Goal: Information Seeking & Learning: Learn about a topic

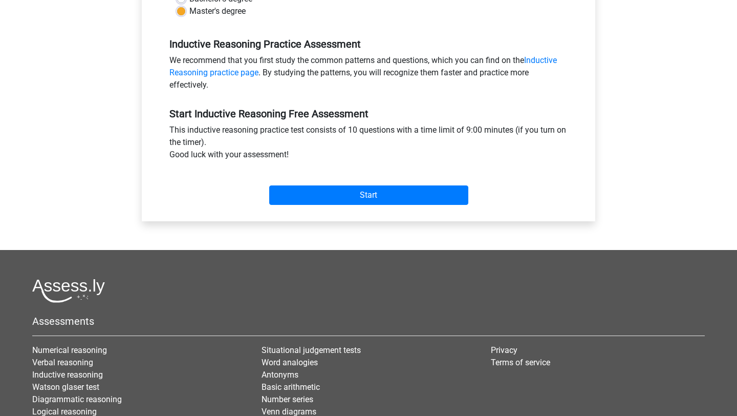
scroll to position [347, 0]
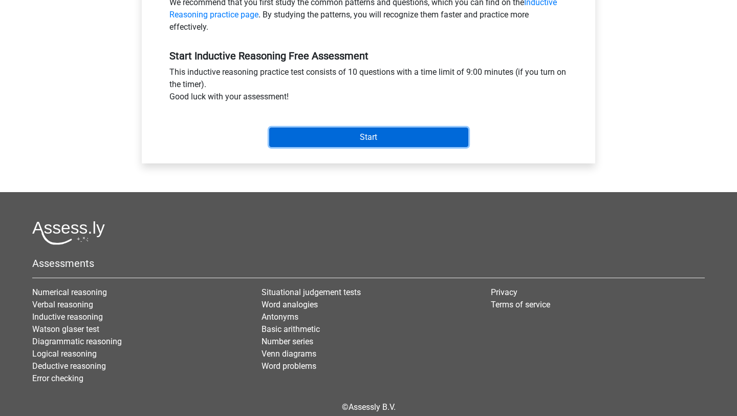
click at [285, 137] on input "Start" at bounding box center [368, 137] width 199 height 19
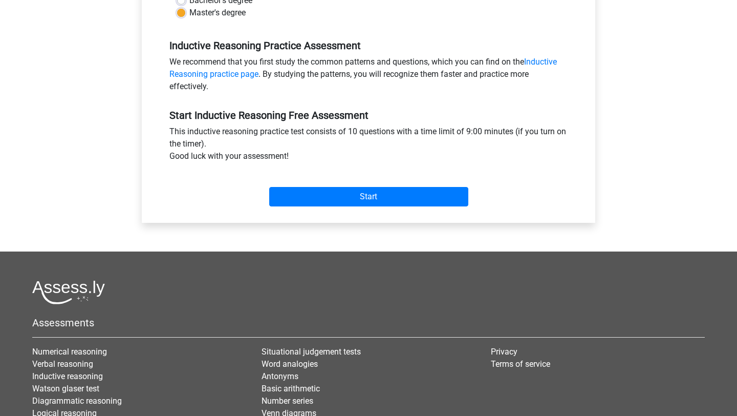
scroll to position [371, 0]
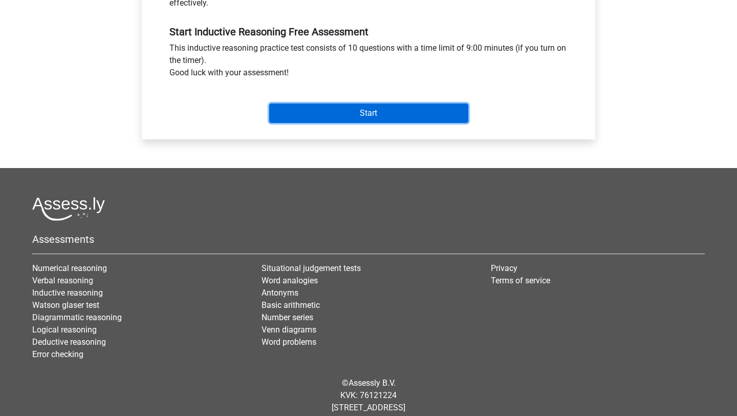
click at [386, 113] on input "Start" at bounding box center [368, 112] width 199 height 19
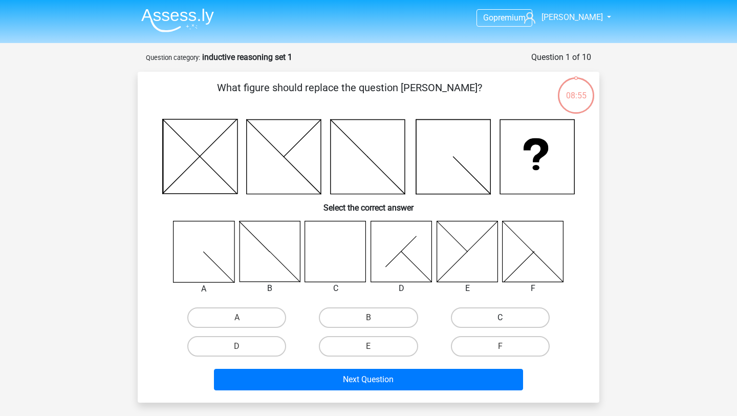
click at [472, 312] on label "C" at bounding box center [500, 317] width 99 height 20
click at [500, 317] on input "C" at bounding box center [503, 320] width 7 height 7
radio input "true"
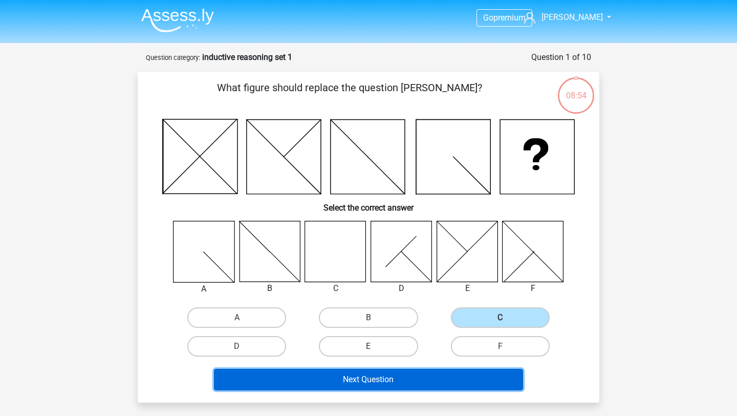
click at [390, 379] on button "Next Question" at bounding box center [369, 380] width 310 height 22
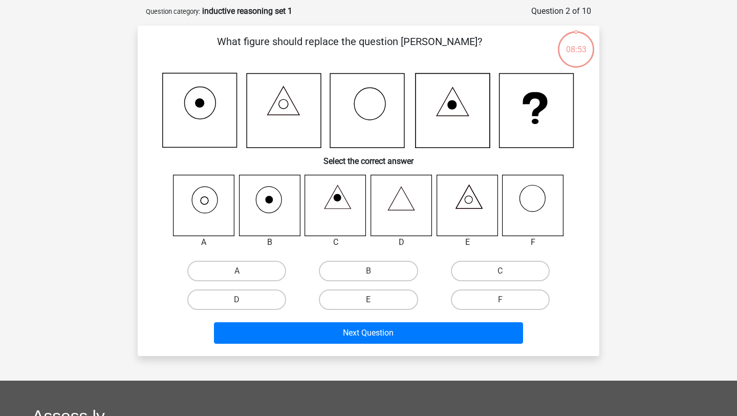
scroll to position [51, 0]
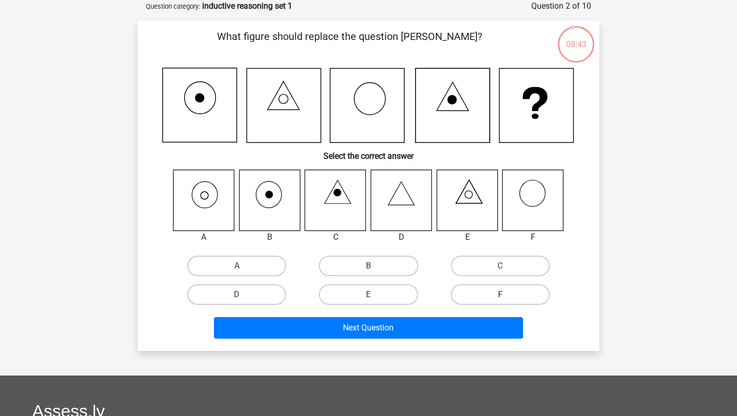
click at [514, 295] on label "F" at bounding box center [500, 294] width 99 height 20
click at [507, 295] on input "F" at bounding box center [503, 297] width 7 height 7
radio input "true"
click at [252, 264] on label "A" at bounding box center [236, 266] width 99 height 20
click at [244, 266] on input "A" at bounding box center [240, 269] width 7 height 7
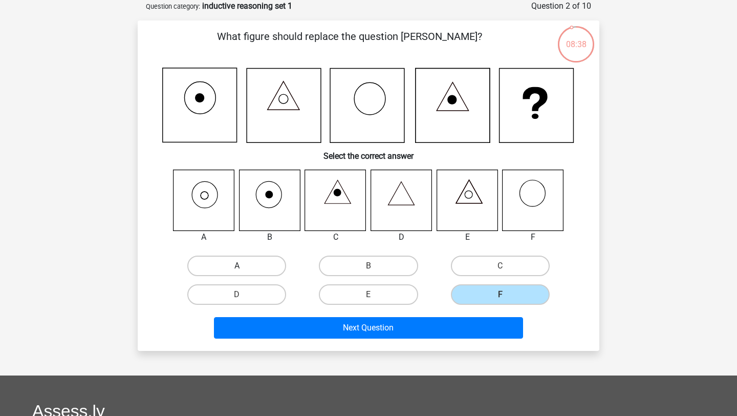
radio input "true"
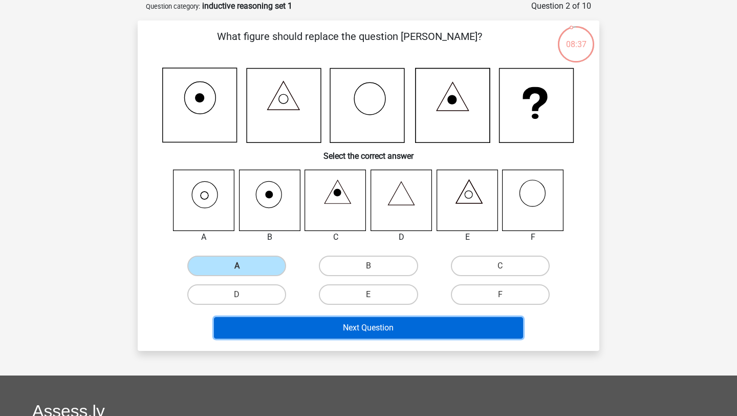
click at [295, 332] on button "Next Question" at bounding box center [369, 328] width 310 height 22
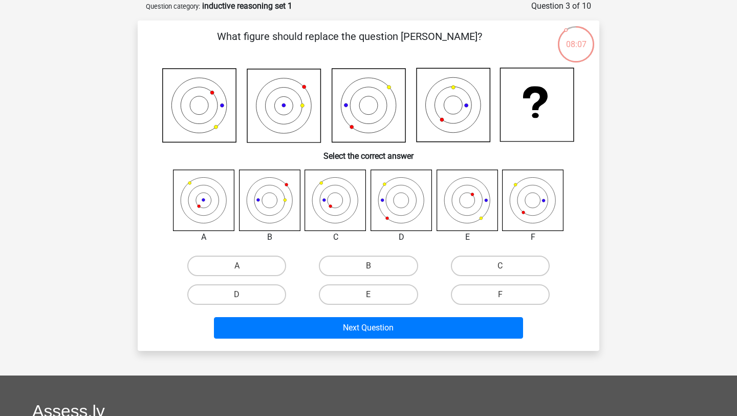
click at [506, 277] on div "C" at bounding box center [501, 265] width 132 height 29
click at [505, 270] on input "C" at bounding box center [503, 269] width 7 height 7
radio input "true"
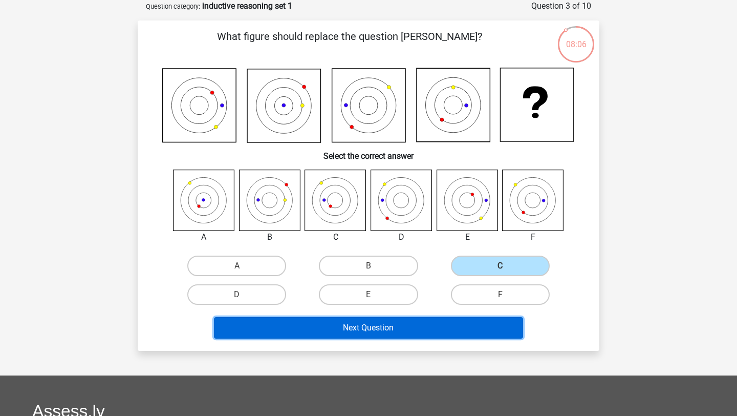
click at [442, 325] on button "Next Question" at bounding box center [369, 328] width 310 height 22
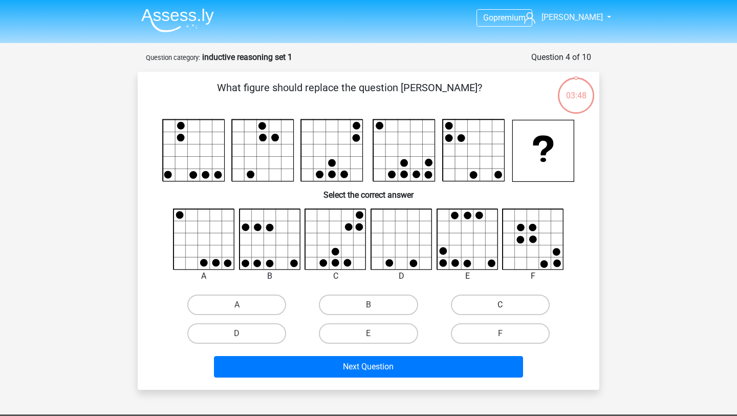
click at [475, 311] on label "C" at bounding box center [500, 304] width 99 height 20
click at [500, 311] on input "C" at bounding box center [503, 308] width 7 height 7
radio input "true"
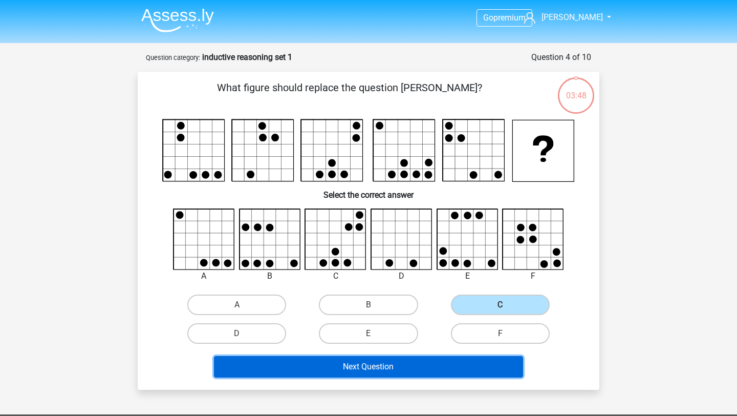
click at [434, 365] on button "Next Question" at bounding box center [369, 367] width 310 height 22
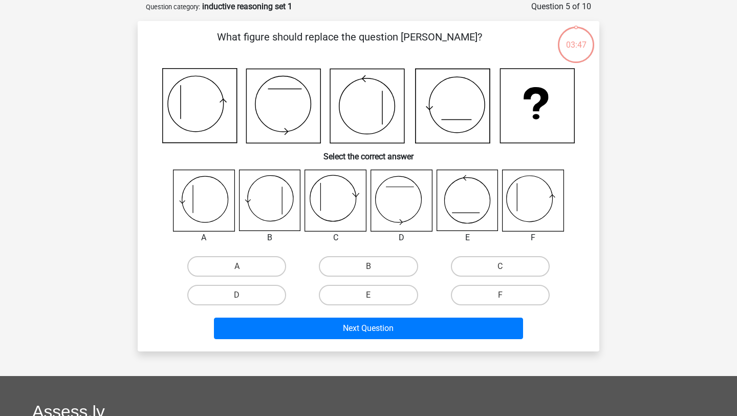
scroll to position [51, 0]
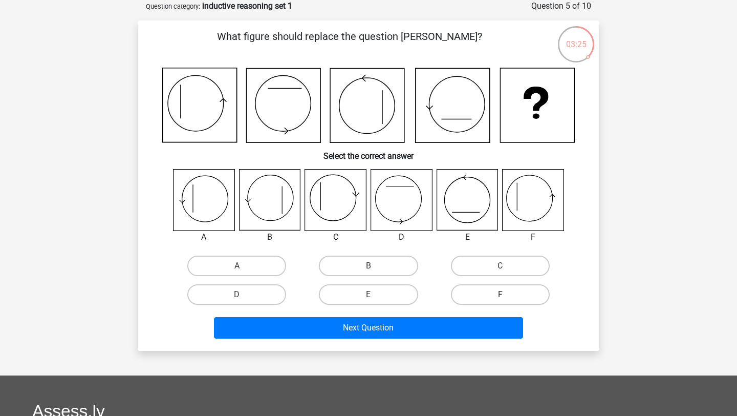
click at [496, 290] on label "F" at bounding box center [500, 294] width 99 height 20
click at [500, 294] on input "F" at bounding box center [503, 297] width 7 height 7
radio input "true"
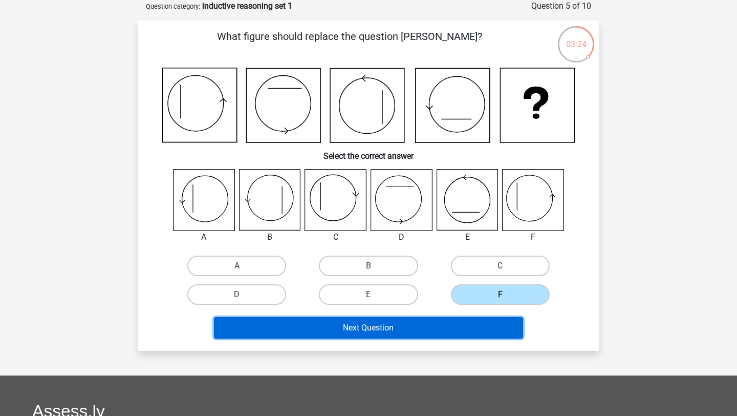
click at [461, 337] on button "Next Question" at bounding box center [369, 328] width 310 height 22
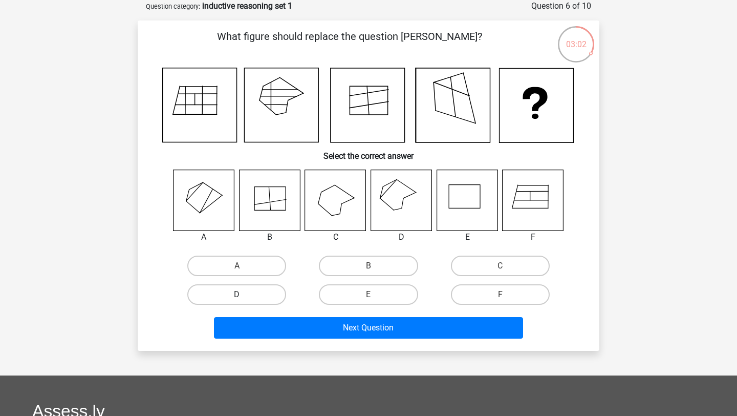
click at [269, 297] on label "D" at bounding box center [236, 294] width 99 height 20
click at [244, 297] on input "D" at bounding box center [240, 297] width 7 height 7
radio input "true"
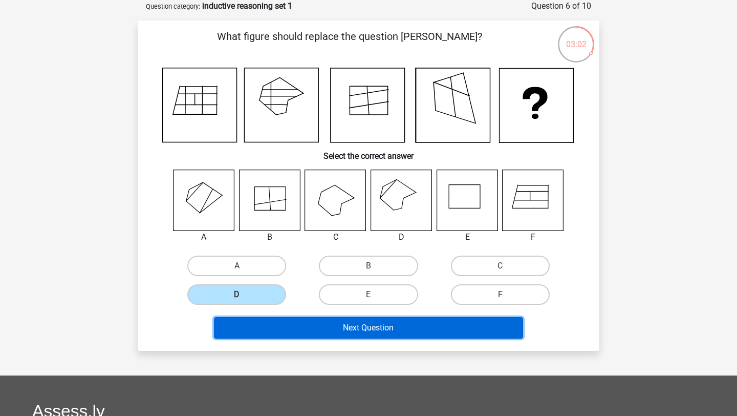
click at [307, 325] on button "Next Question" at bounding box center [369, 328] width 310 height 22
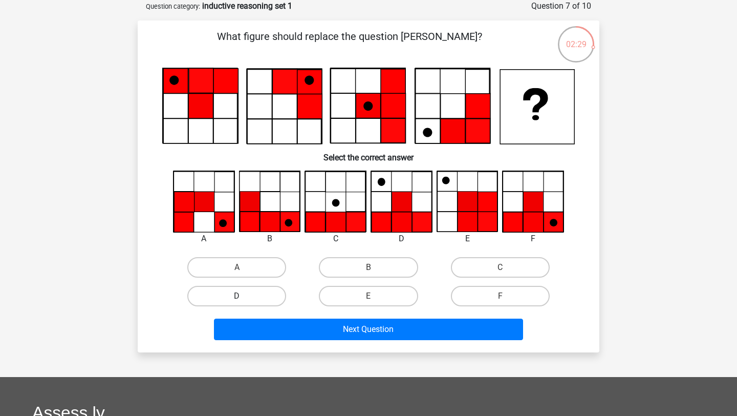
click at [270, 292] on label "D" at bounding box center [236, 296] width 99 height 20
click at [244, 296] on input "D" at bounding box center [240, 299] width 7 height 7
radio input "true"
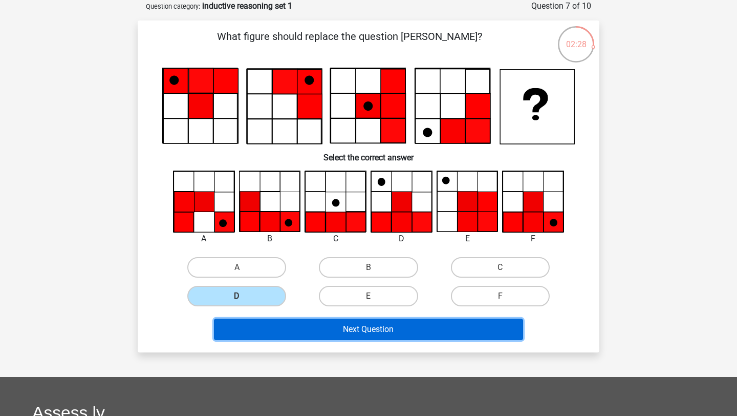
click at [306, 331] on button "Next Question" at bounding box center [369, 330] width 310 height 22
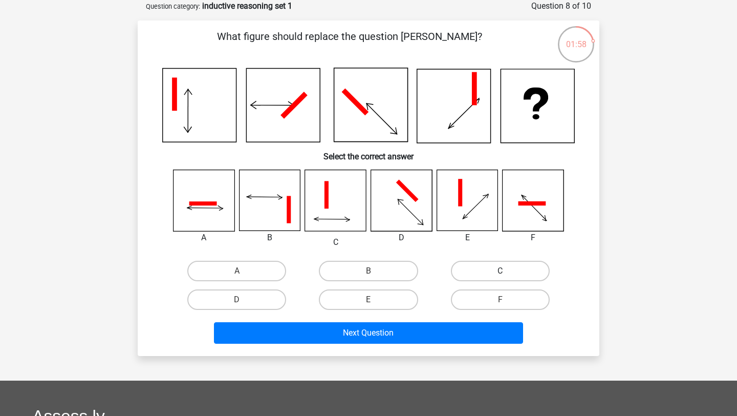
click at [468, 267] on label "C" at bounding box center [500, 271] width 99 height 20
click at [500, 271] on input "C" at bounding box center [503, 274] width 7 height 7
radio input "true"
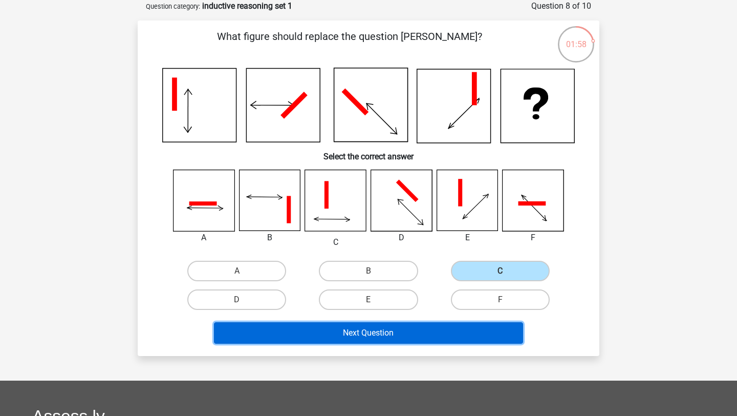
click at [413, 337] on button "Next Question" at bounding box center [369, 333] width 310 height 22
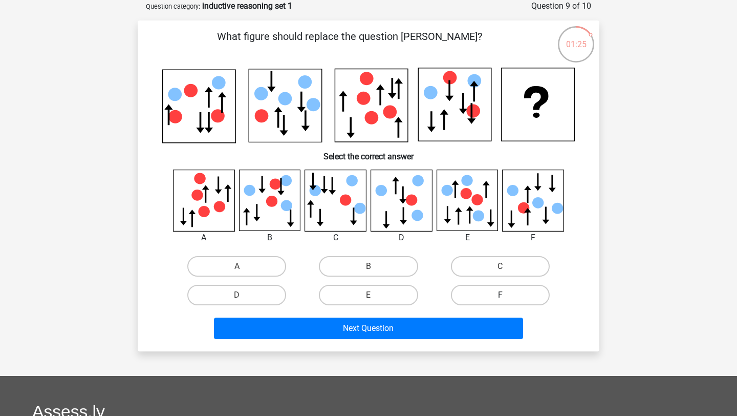
click at [511, 292] on label "F" at bounding box center [500, 295] width 99 height 20
click at [507, 295] on input "F" at bounding box center [503, 298] width 7 height 7
radio input "true"
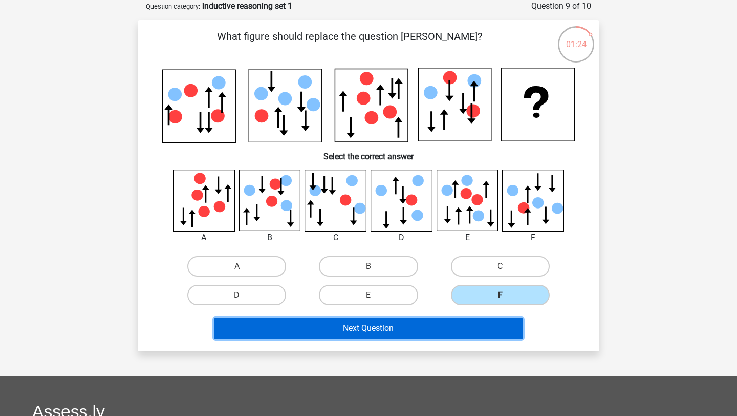
click at [478, 324] on button "Next Question" at bounding box center [369, 328] width 310 height 22
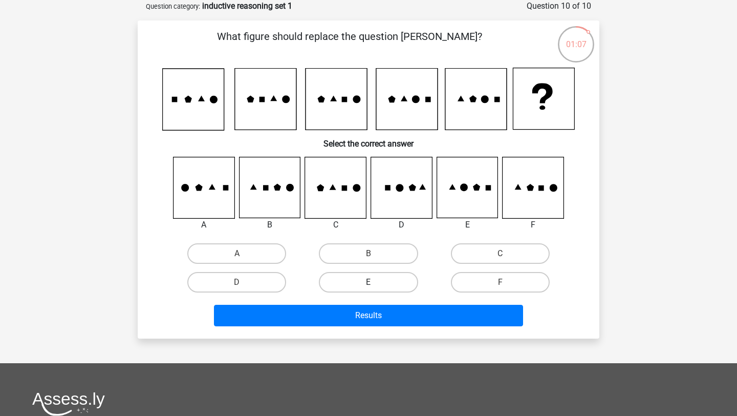
click at [360, 284] on label "E" at bounding box center [368, 282] width 99 height 20
click at [369, 284] on input "E" at bounding box center [372, 285] width 7 height 7
radio input "true"
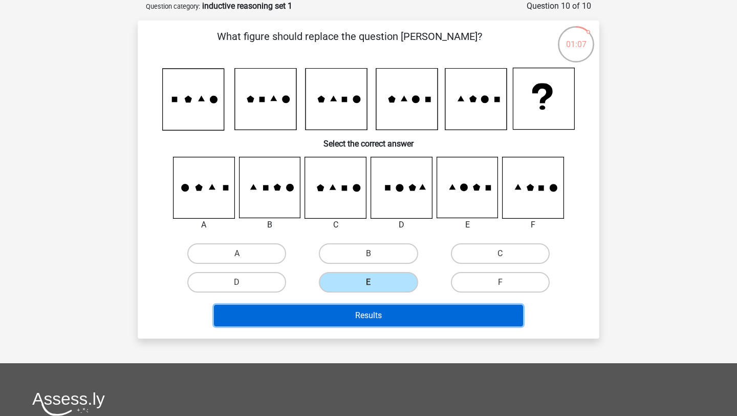
click at [360, 315] on button "Results" at bounding box center [369, 316] width 310 height 22
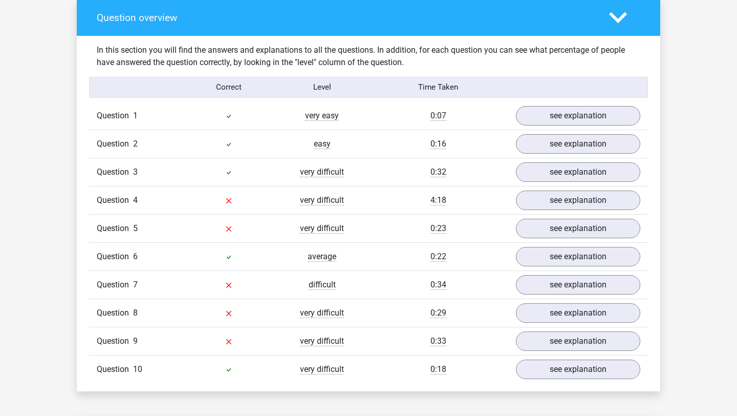
scroll to position [832, 0]
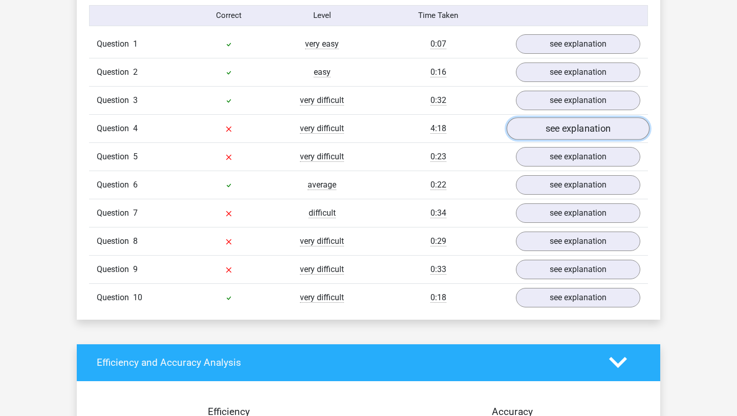
click at [549, 130] on link "see explanation" at bounding box center [578, 128] width 143 height 23
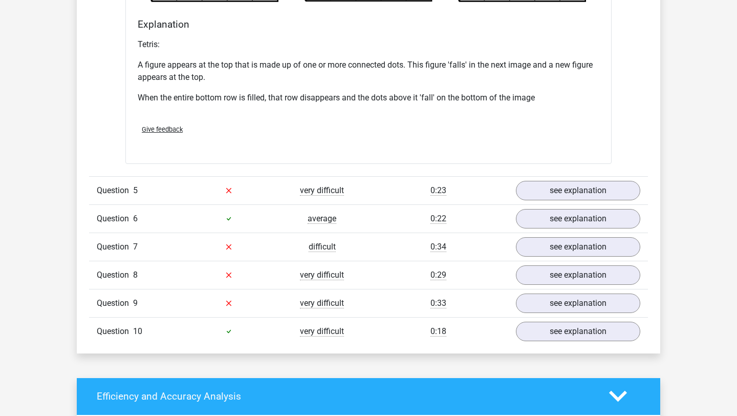
scroll to position [1411, 0]
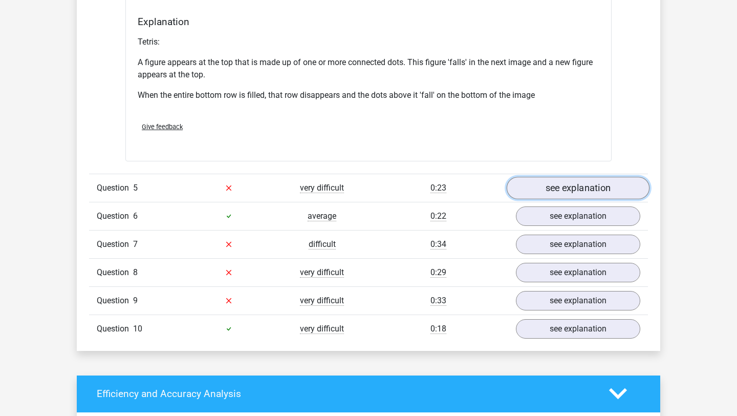
click at [554, 183] on link "see explanation" at bounding box center [578, 188] width 143 height 23
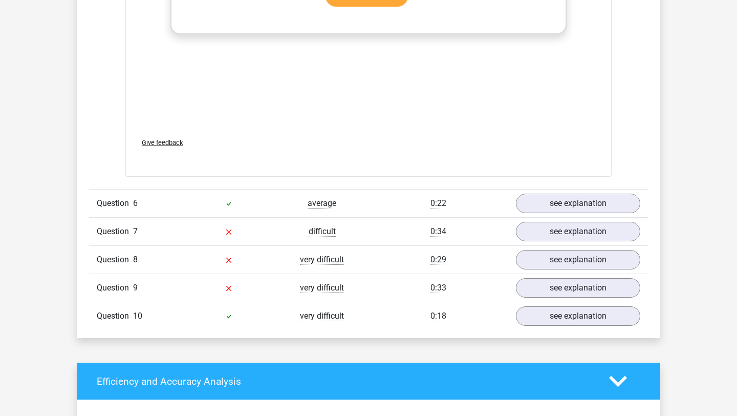
scroll to position [2286, 0]
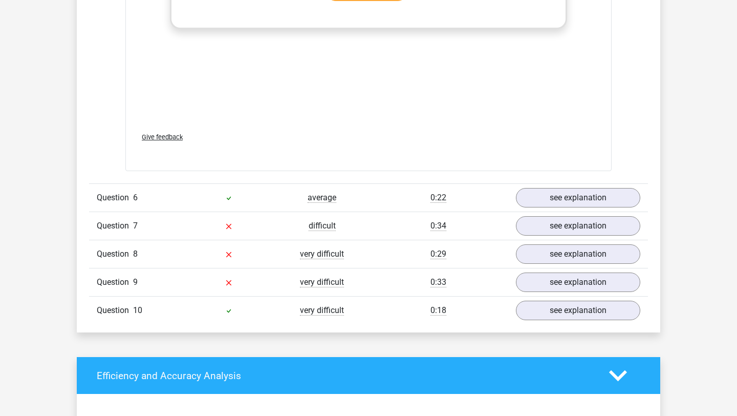
click at [542, 240] on div "Question 8 very difficult 0:29 see explanation" at bounding box center [368, 254] width 559 height 28
click at [541, 234] on link "see explanation" at bounding box center [578, 226] width 143 height 23
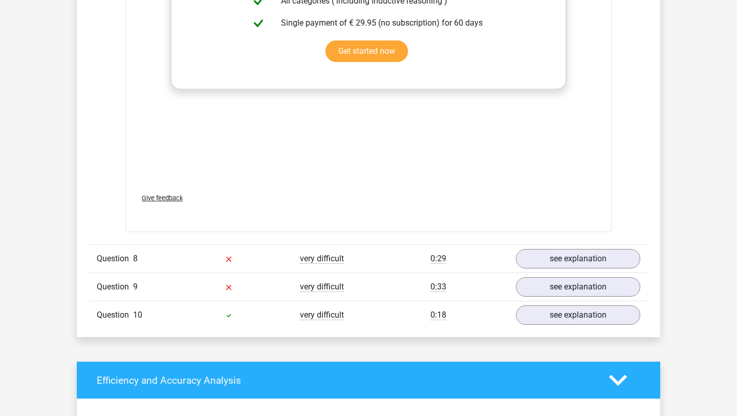
scroll to position [3147, 0]
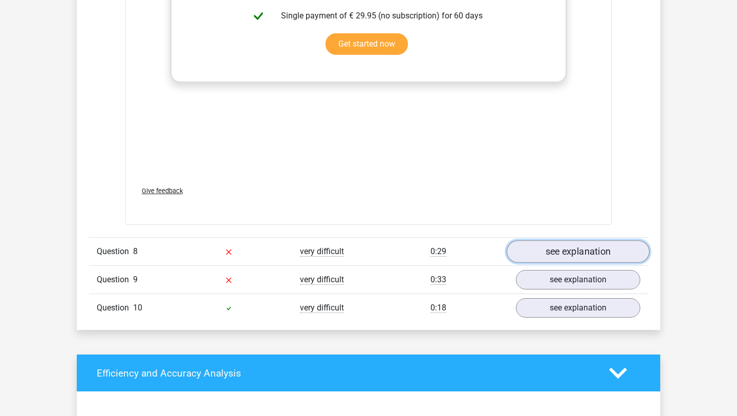
click at [567, 254] on link "see explanation" at bounding box center [578, 251] width 143 height 23
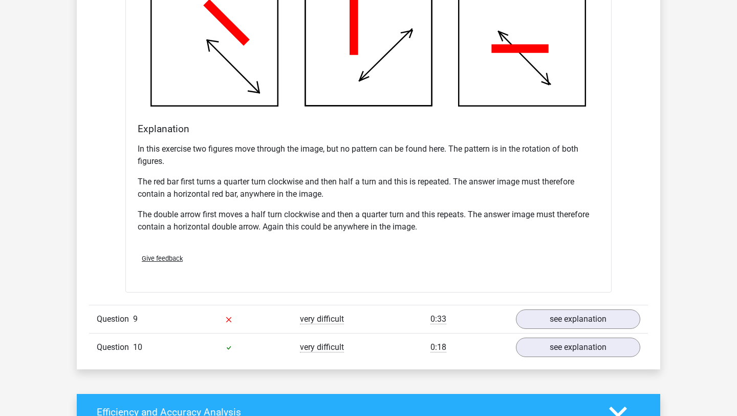
scroll to position [3822, 0]
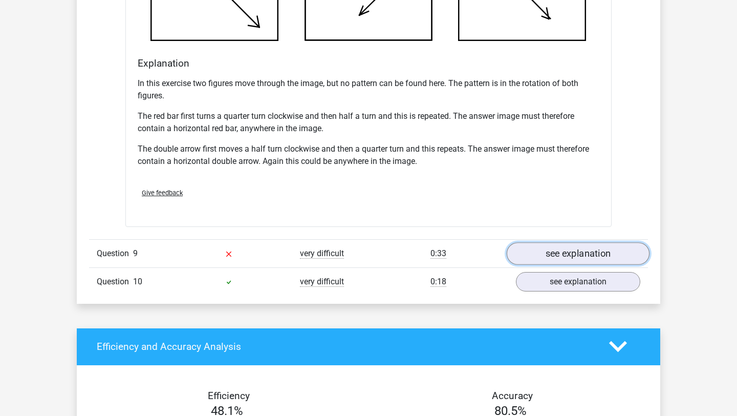
click at [567, 256] on link "see explanation" at bounding box center [578, 253] width 143 height 23
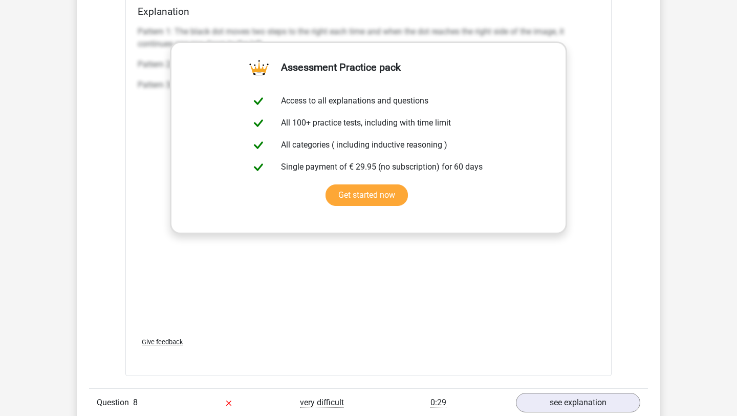
scroll to position [3249, 0]
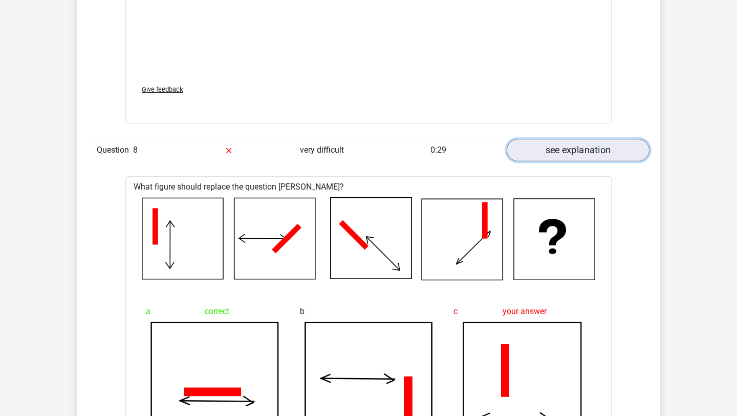
click at [560, 148] on link "see explanation" at bounding box center [578, 150] width 143 height 23
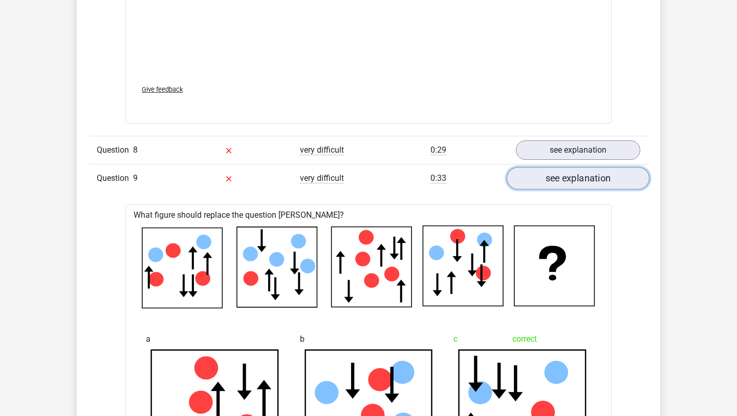
click at [561, 177] on link "see explanation" at bounding box center [578, 178] width 143 height 23
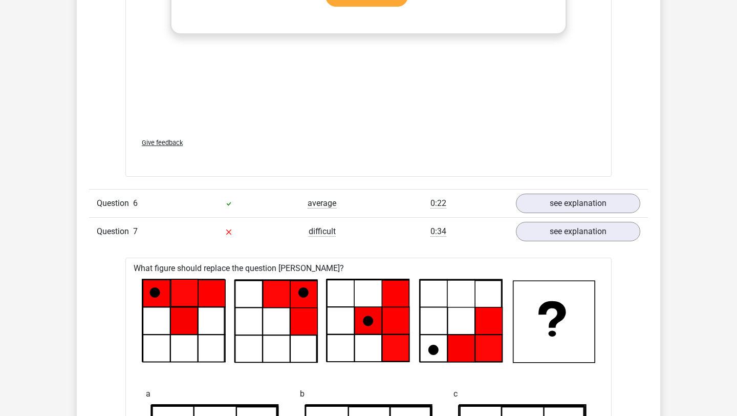
scroll to position [2262, 0]
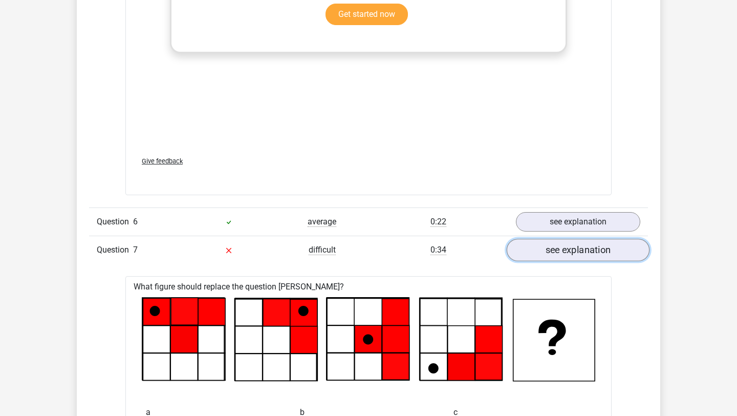
click at [536, 250] on link "see explanation" at bounding box center [578, 250] width 143 height 23
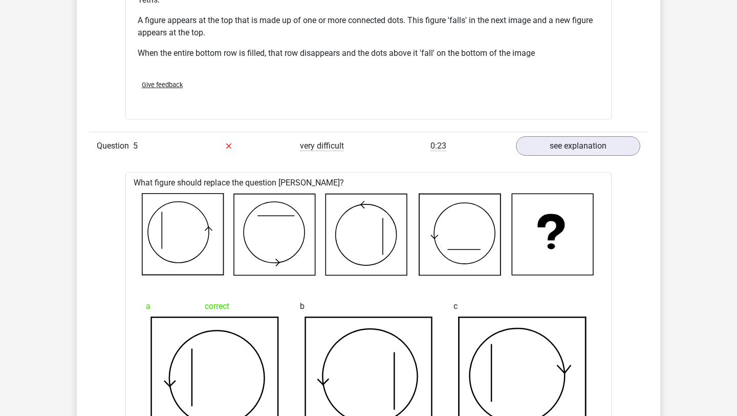
scroll to position [1449, 0]
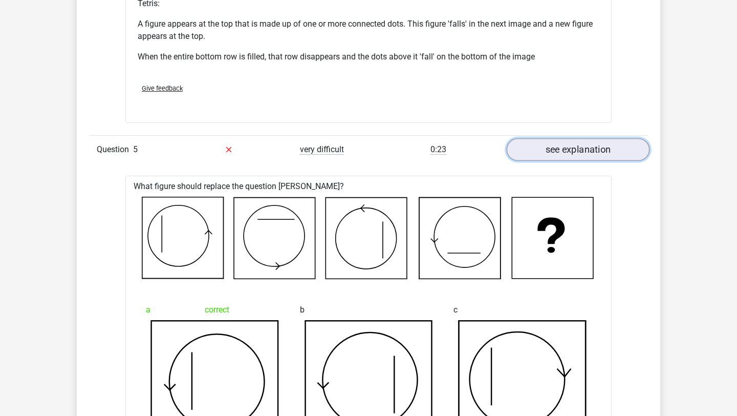
click at [586, 149] on link "see explanation" at bounding box center [578, 149] width 143 height 23
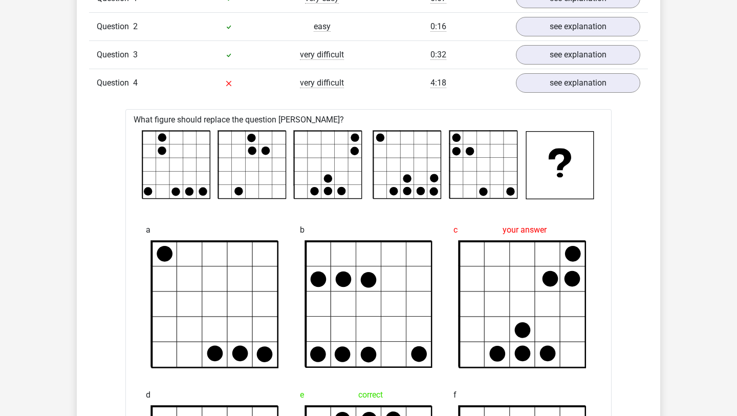
scroll to position [829, 0]
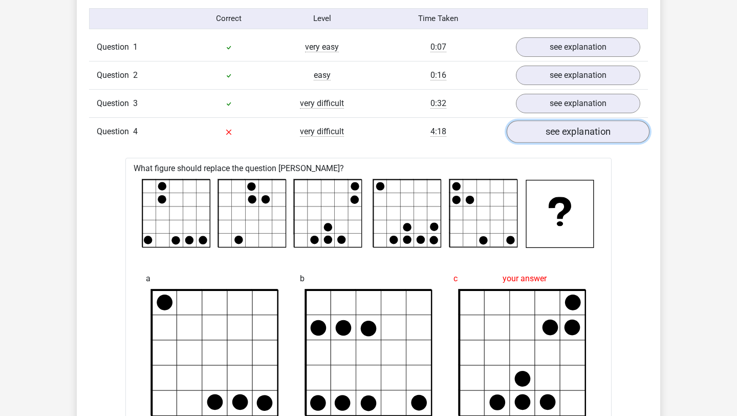
click at [586, 135] on link "see explanation" at bounding box center [578, 131] width 143 height 23
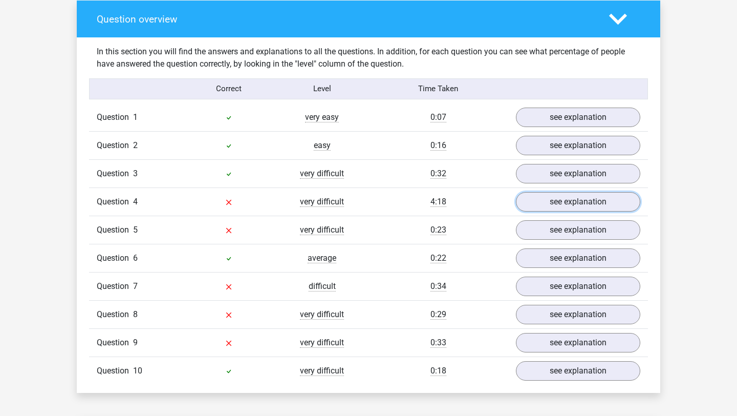
scroll to position [759, 0]
